Goal: Information Seeking & Learning: Learn about a topic

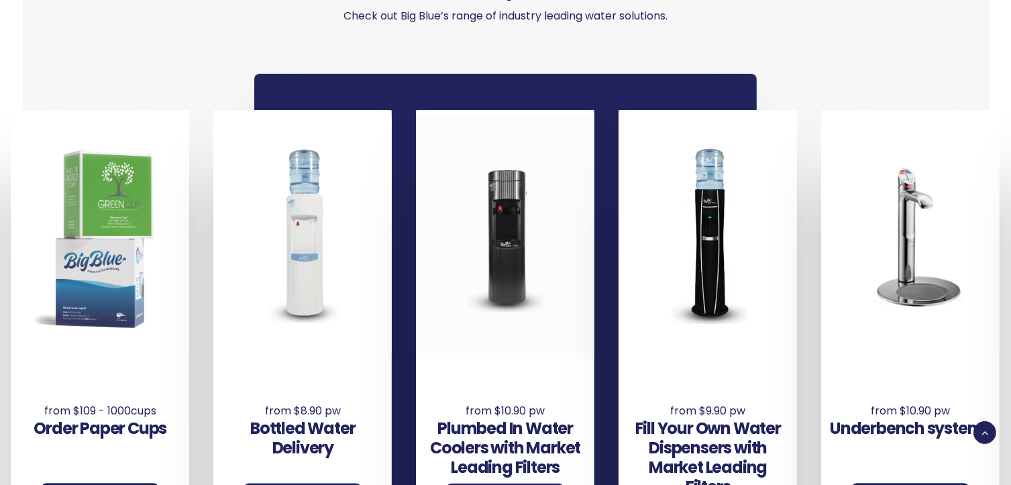
scroll to position [872, 0]
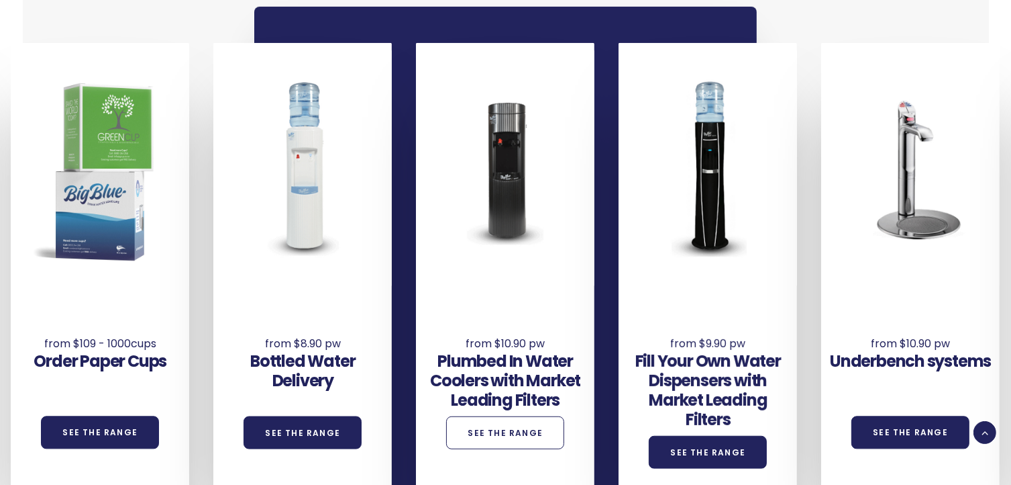
click at [512, 436] on link "See the Range" at bounding box center [505, 432] width 118 height 33
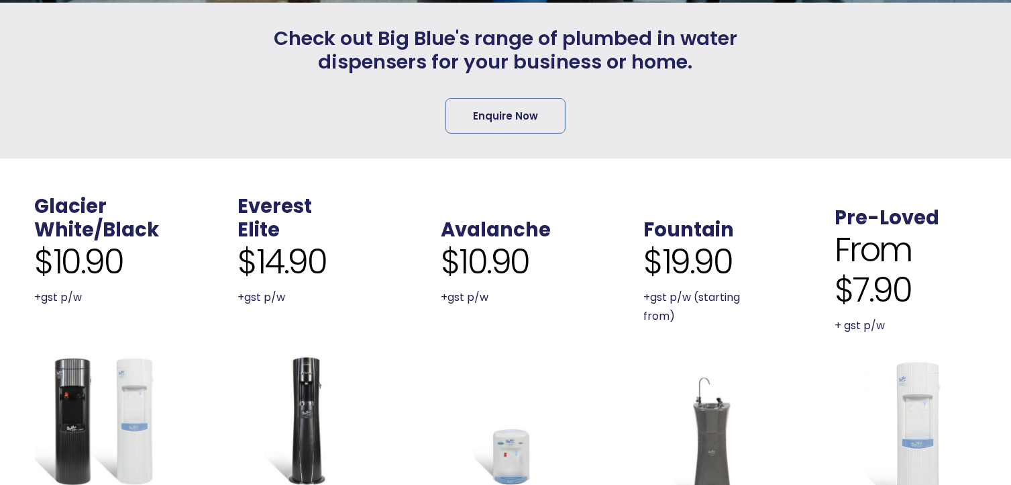
scroll to position [537, 0]
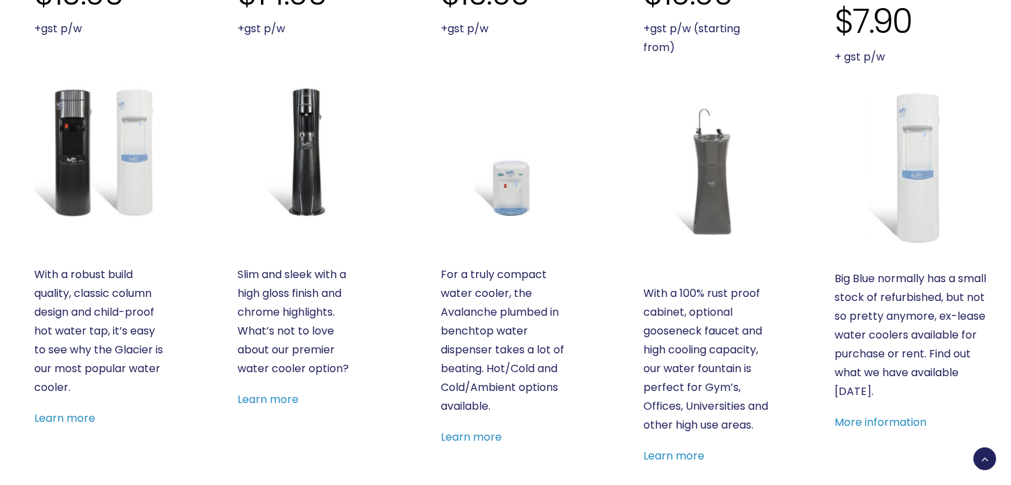
click at [67, 196] on img at bounding box center [100, 152] width 130 height 130
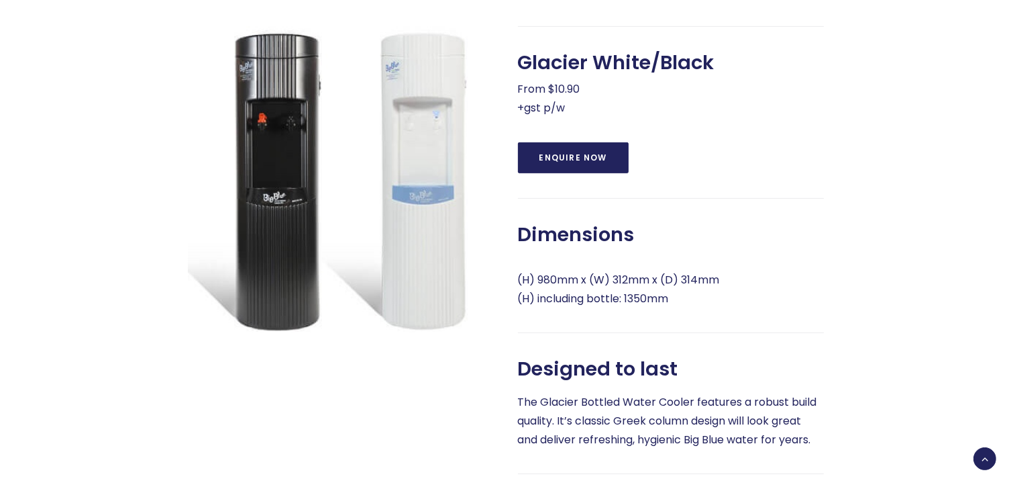
scroll to position [470, 0]
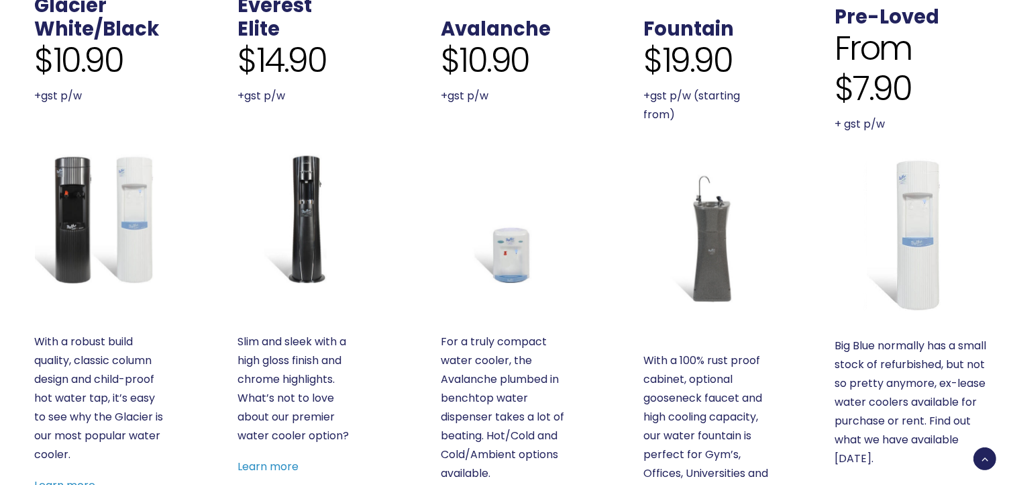
scroll to position [604, 0]
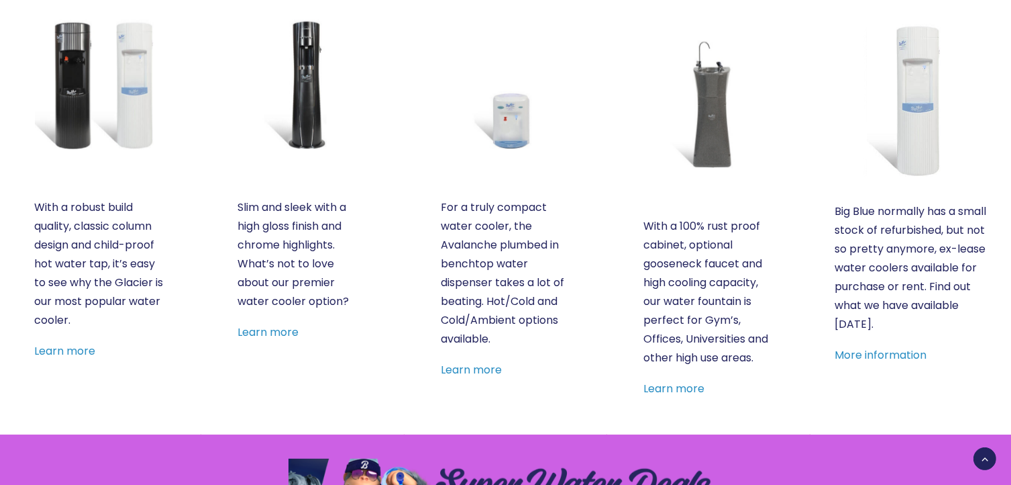
click at [305, 119] on img at bounding box center [303, 84] width 130 height 130
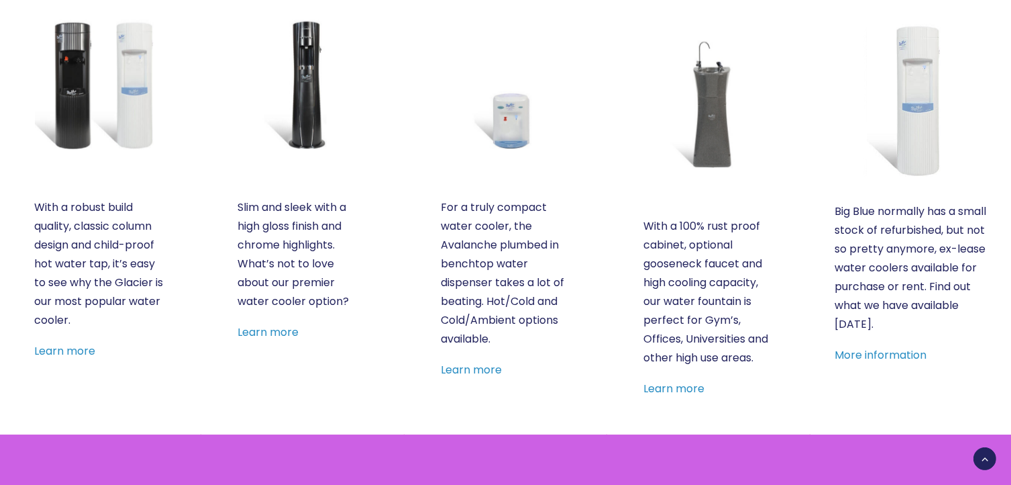
click at [77, 121] on img at bounding box center [100, 84] width 130 height 130
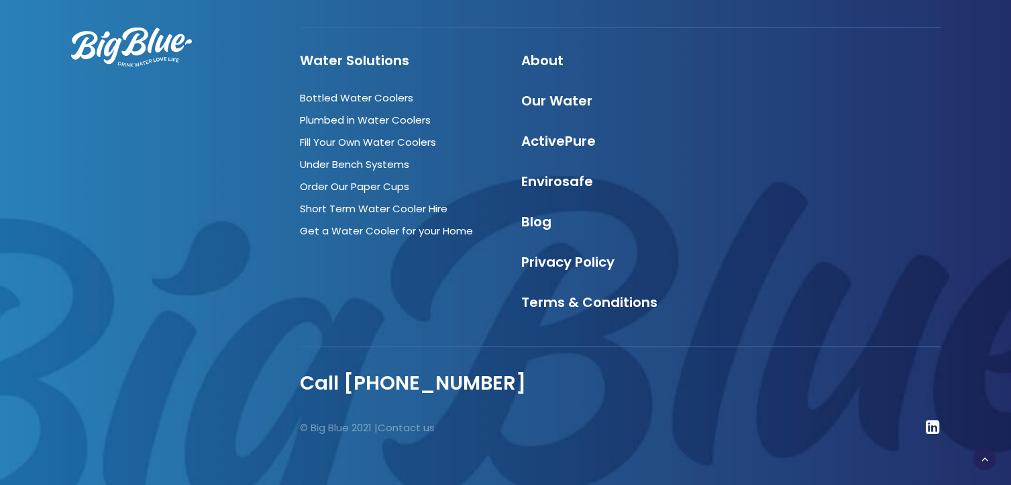
scroll to position [1828, 0]
